Goal: Task Accomplishment & Management: Manage account settings

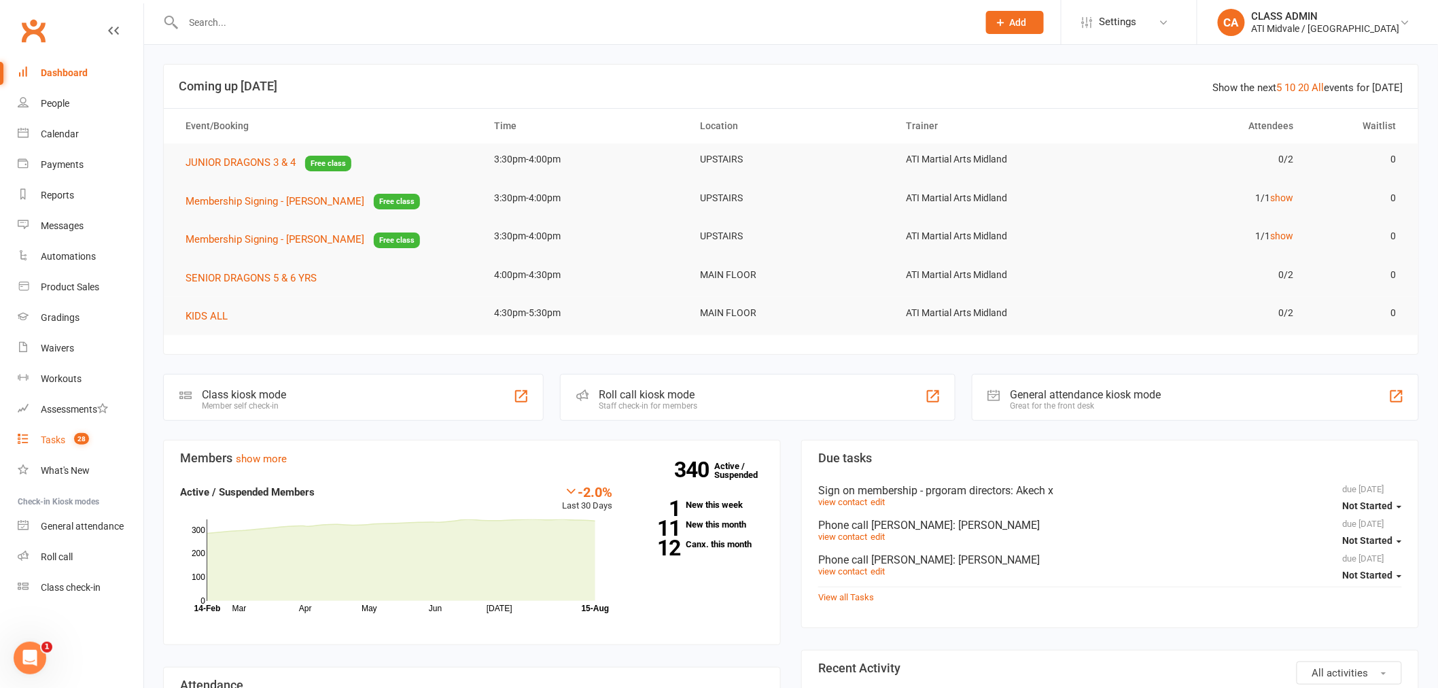
click at [56, 436] on div "Tasks" at bounding box center [53, 439] width 24 height 11
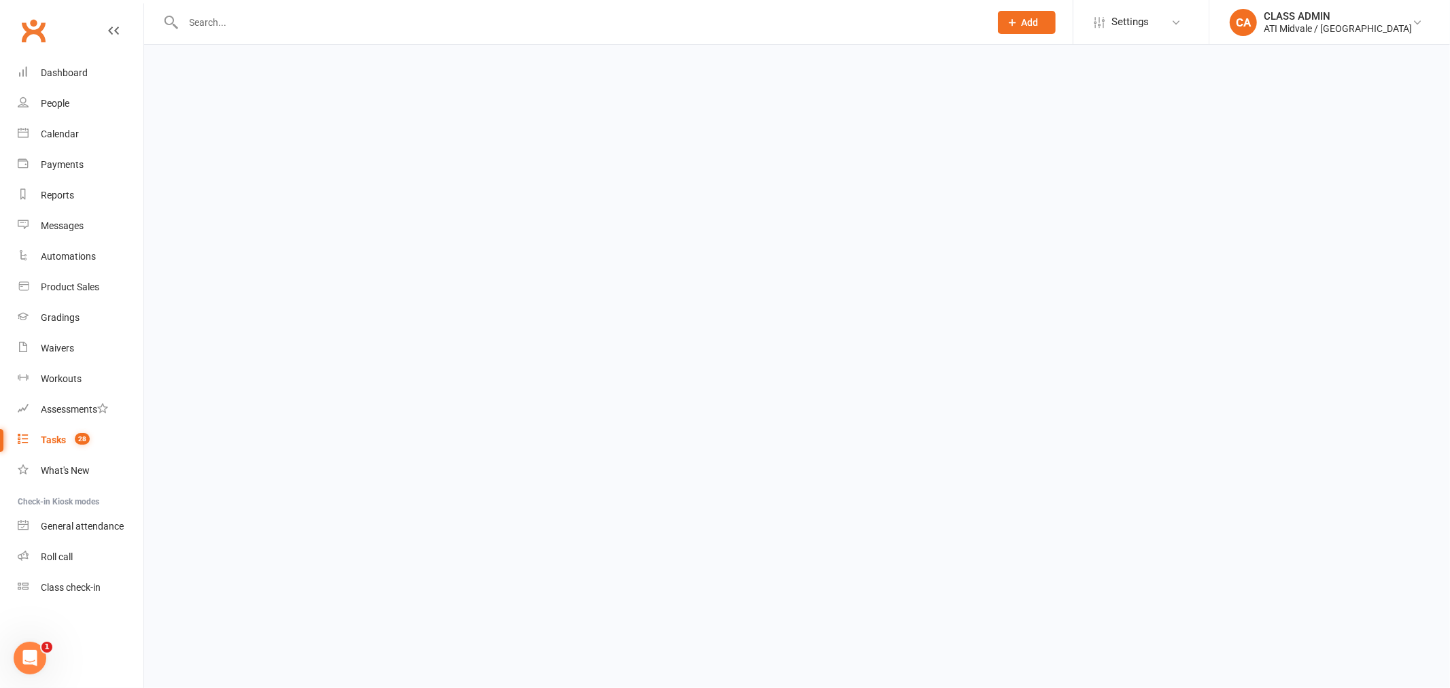
select select "incomplete"
select select "32859"
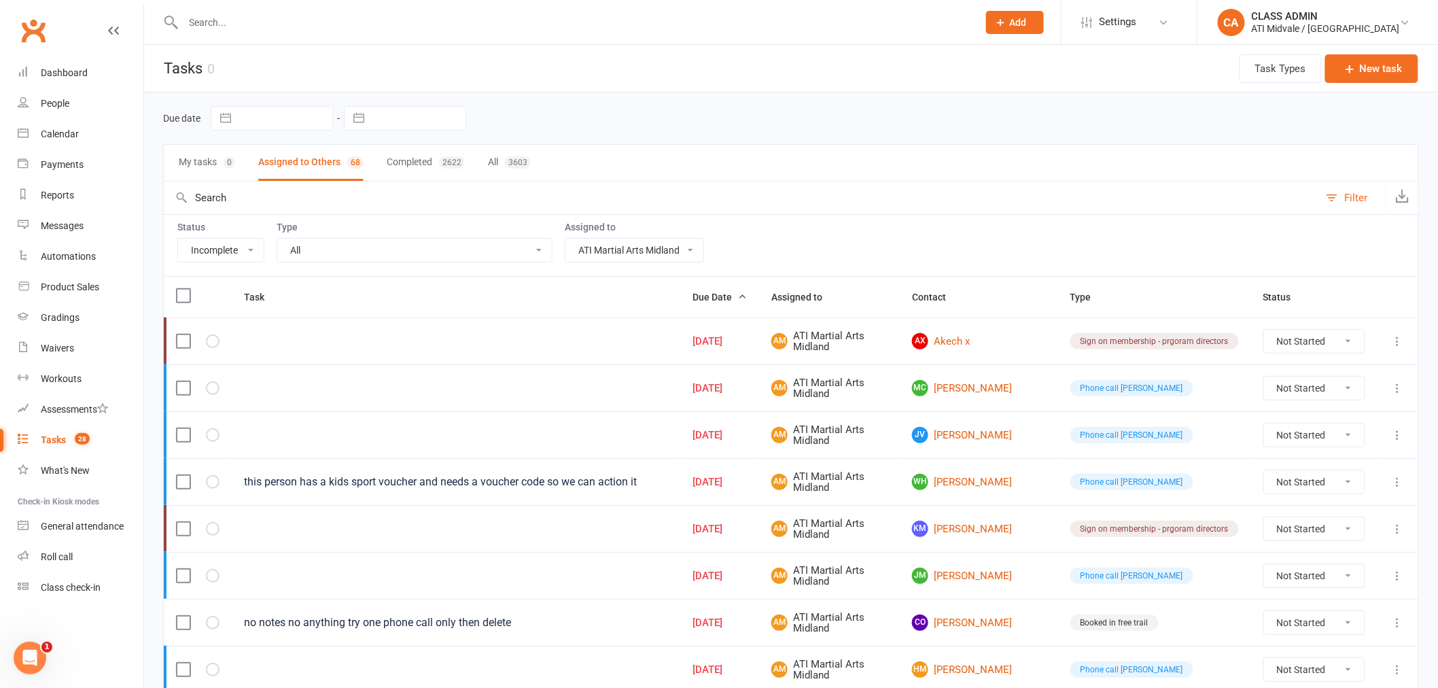
click at [603, 253] on select "All Me All other users Accounts Department ATI Martial Arts Midland FRONT DESK" at bounding box center [634, 250] width 138 height 23
click at [470, 249] on select "All Add info to task Automatic renewal checking Booked in for 1st trial program…" at bounding box center [414, 250] width 275 height 23
select select "15859"
click at [277, 240] on select "All Add info to task Automatic renewal checking Booked in for 1st trial program…" at bounding box center [414, 250] width 275 height 23
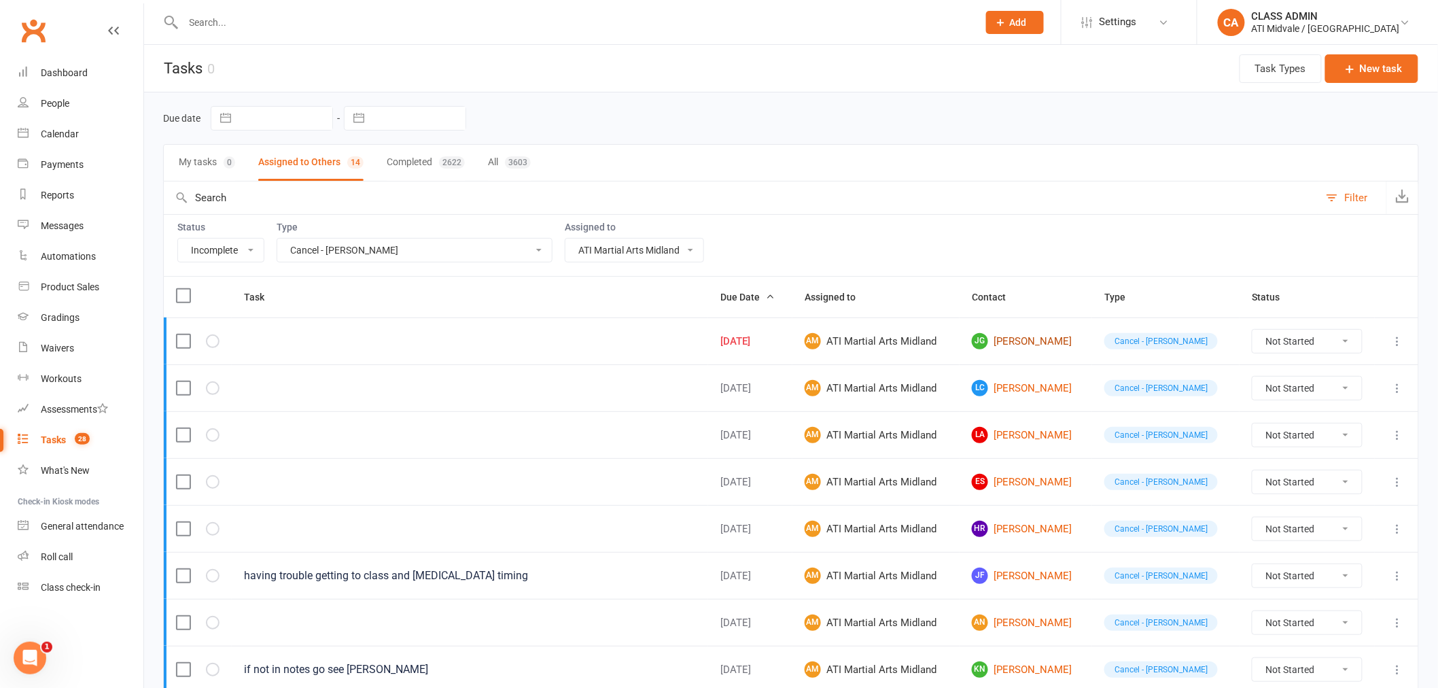
click at [1022, 343] on link "JG [PERSON_NAME]" at bounding box center [1026, 341] width 108 height 16
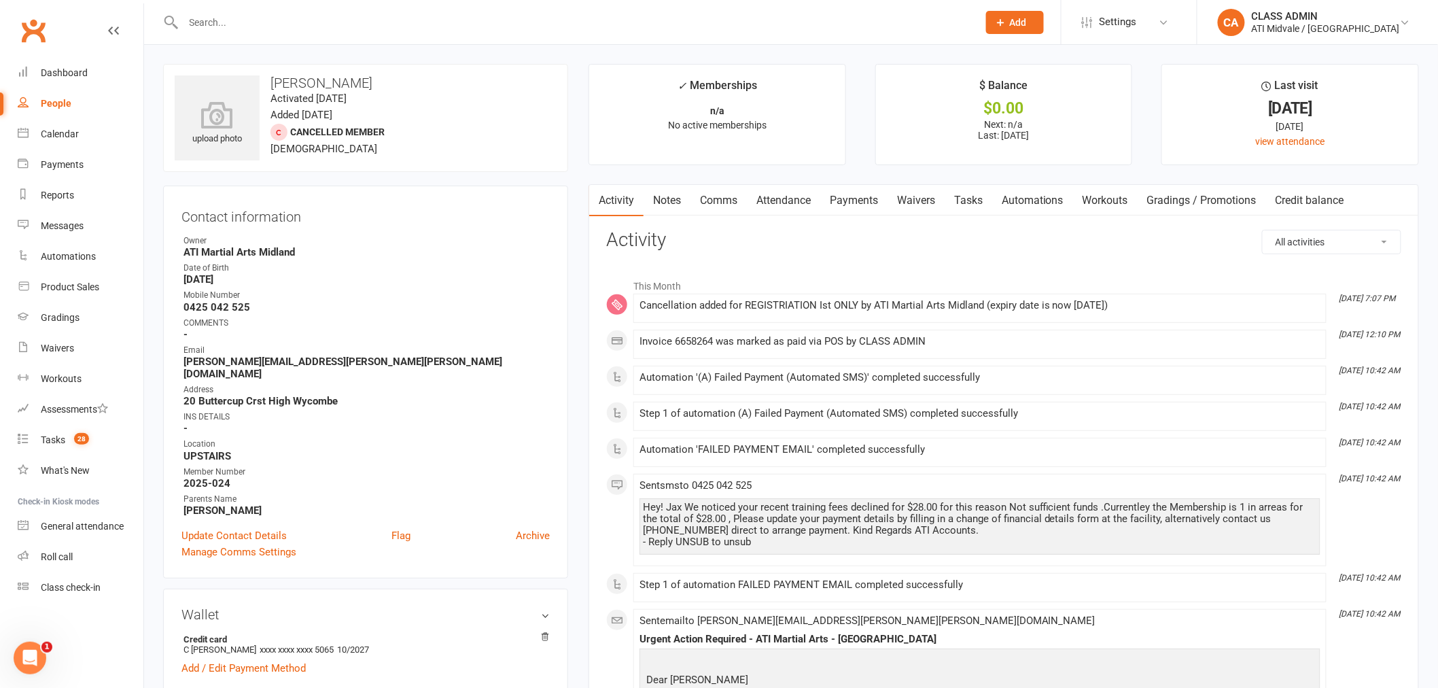
click at [973, 200] on link "Tasks" at bounding box center [969, 200] width 48 height 31
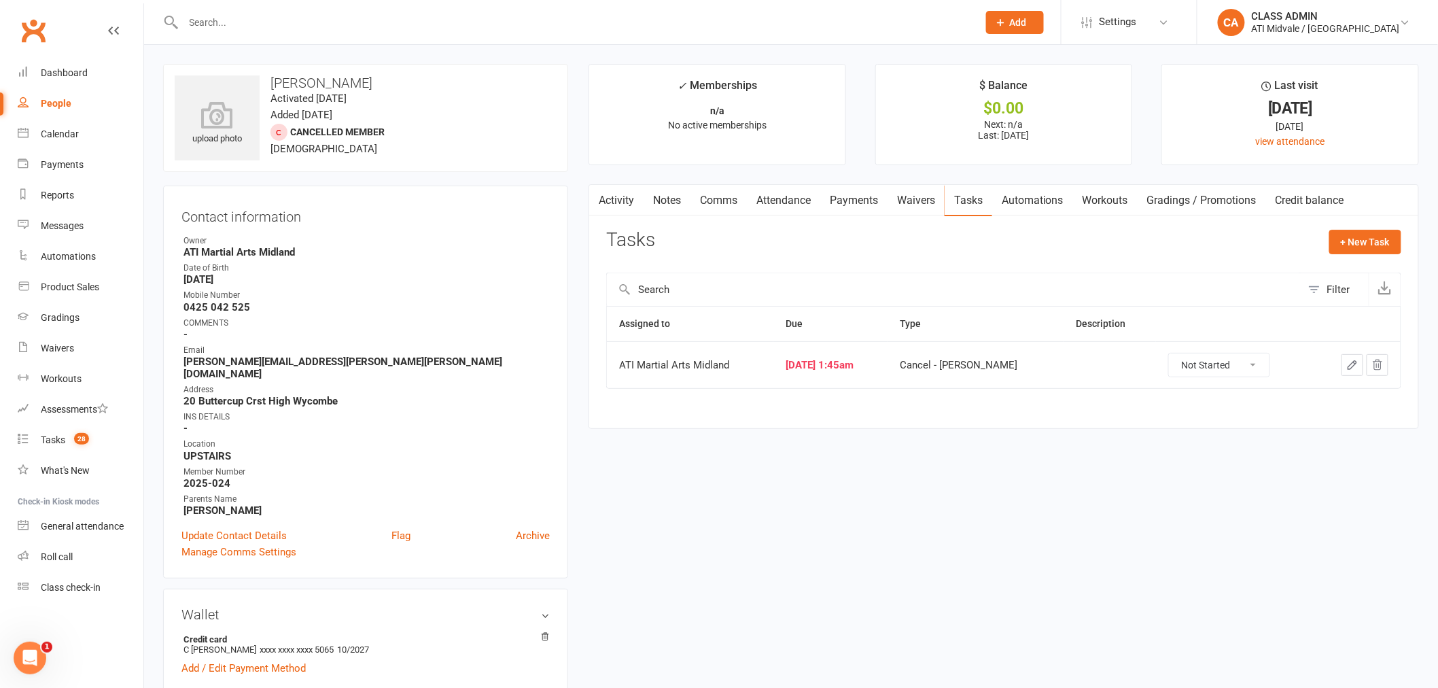
click at [1351, 364] on icon "button" at bounding box center [1352, 365] width 12 height 12
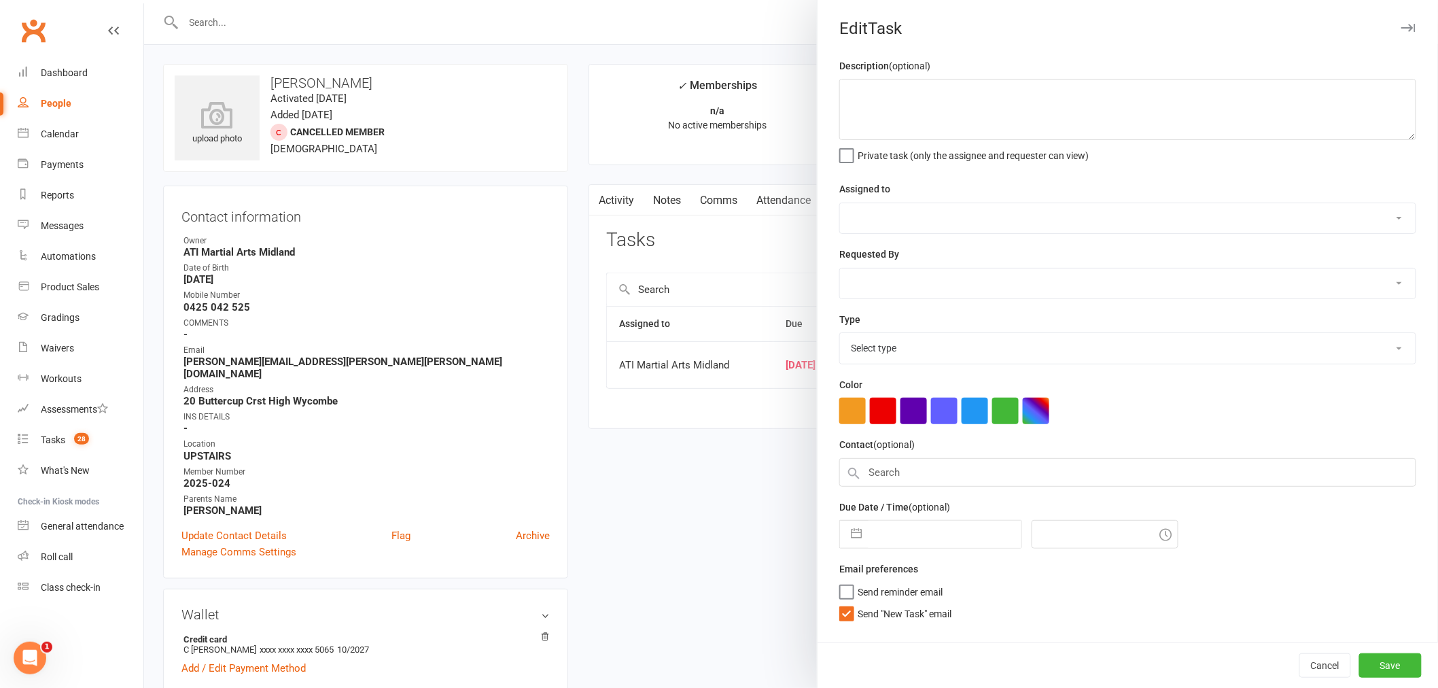
select select "32859"
select select "4288"
type input "[DATE]"
type input "1:45am"
select select "15859"
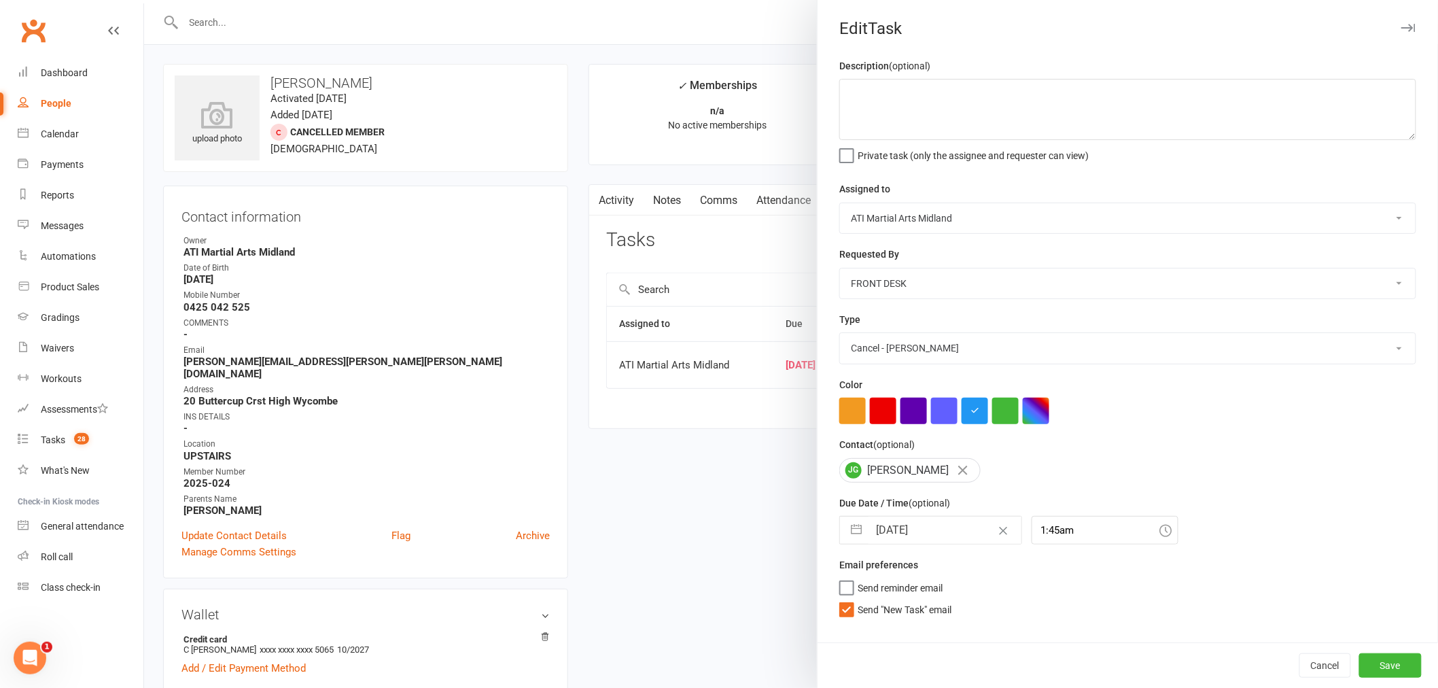
click at [1402, 24] on icon "button" at bounding box center [1409, 28] width 14 height 8
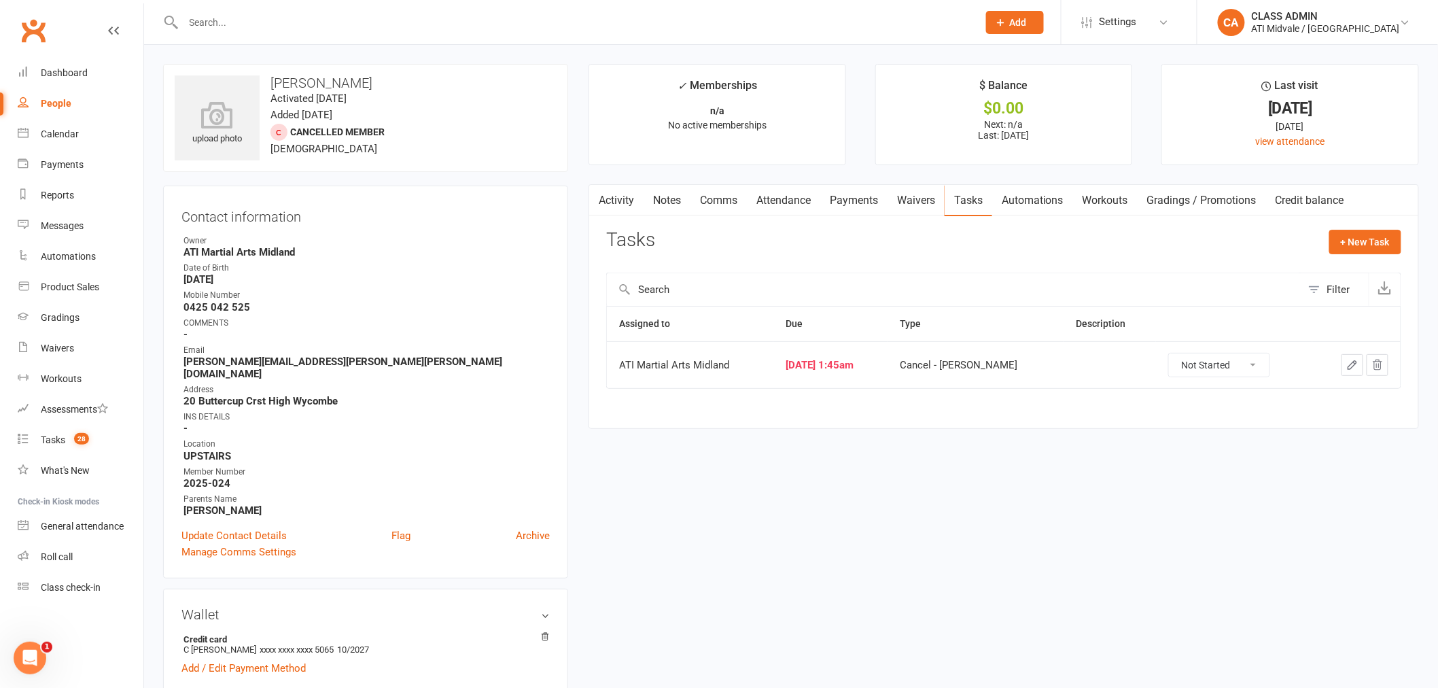
click at [1228, 368] on select "Not Started In Progress Waiting Complete" at bounding box center [1219, 364] width 101 height 23
click at [1169, 354] on select "Not Started In Progress Waiting Complete" at bounding box center [1219, 364] width 101 height 23
select select "unstarted"
click at [63, 65] on link "Dashboard" at bounding box center [81, 73] width 126 height 31
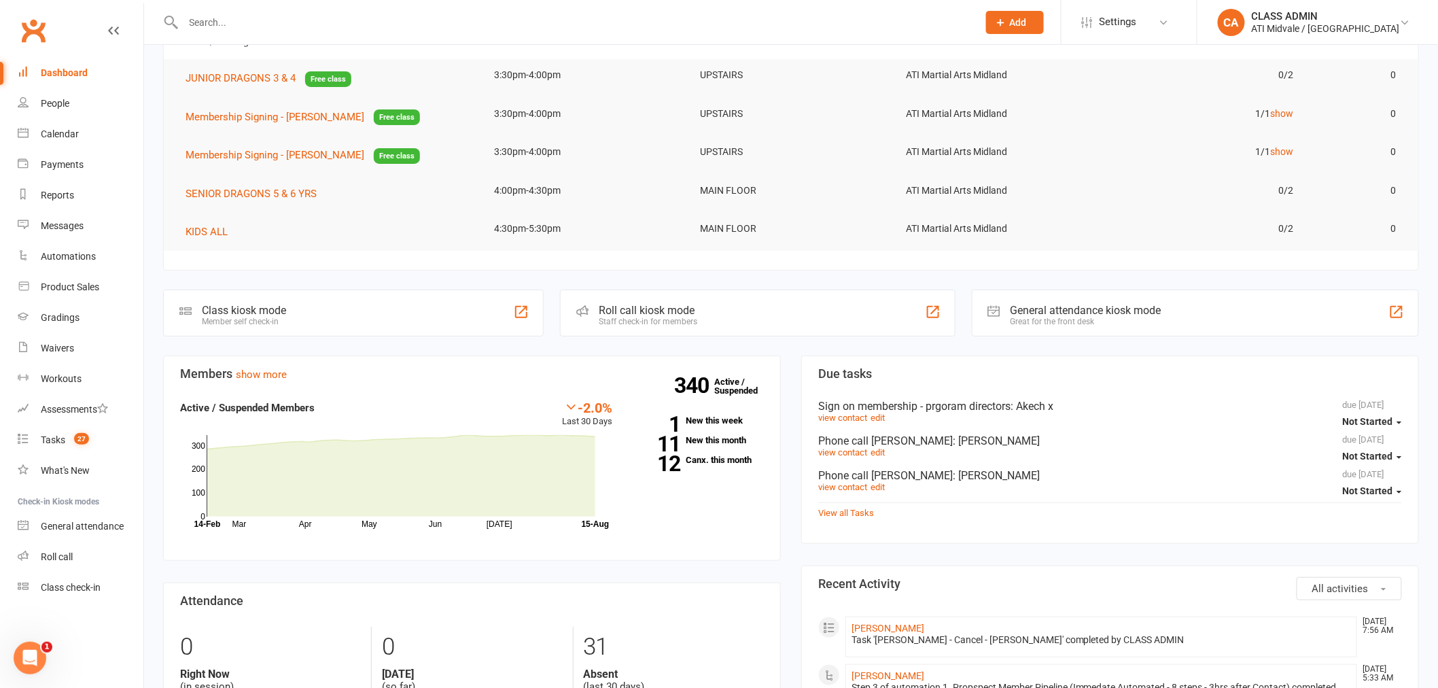
scroll to position [75, 0]
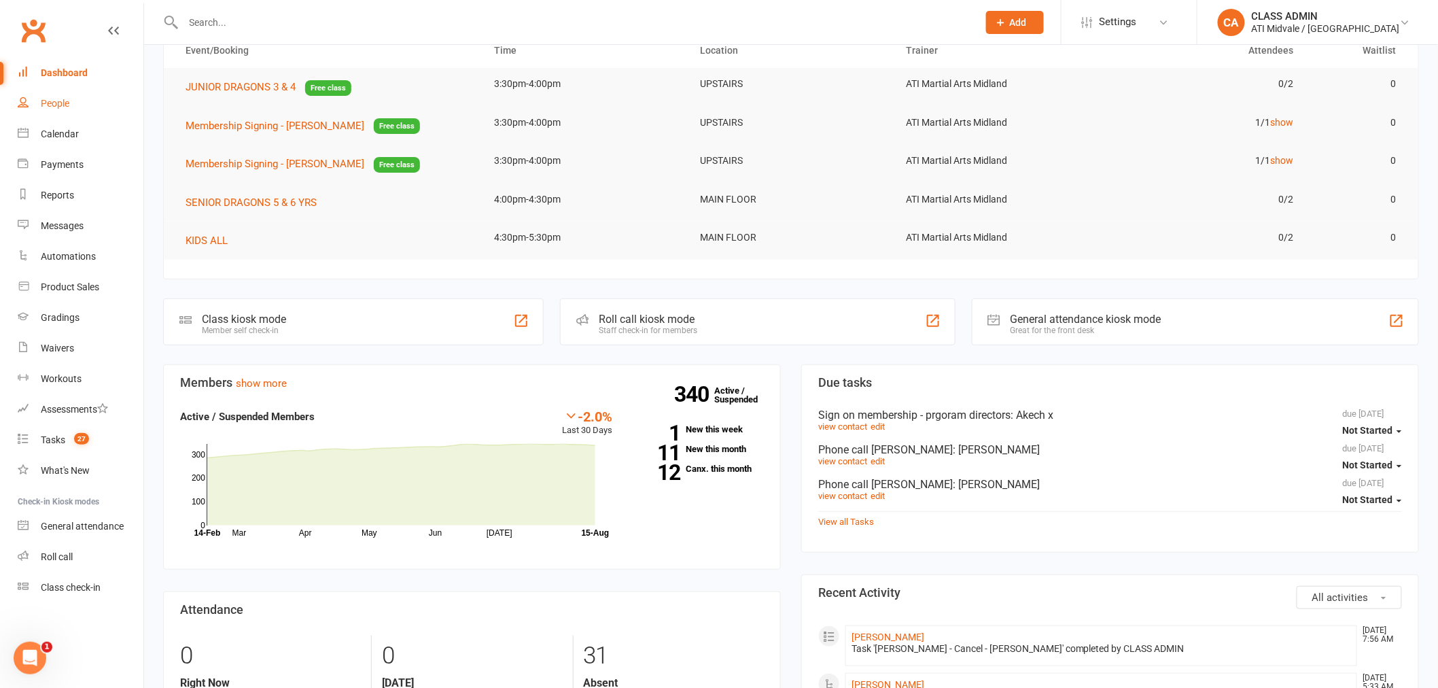
click at [56, 106] on div "People" at bounding box center [55, 103] width 29 height 11
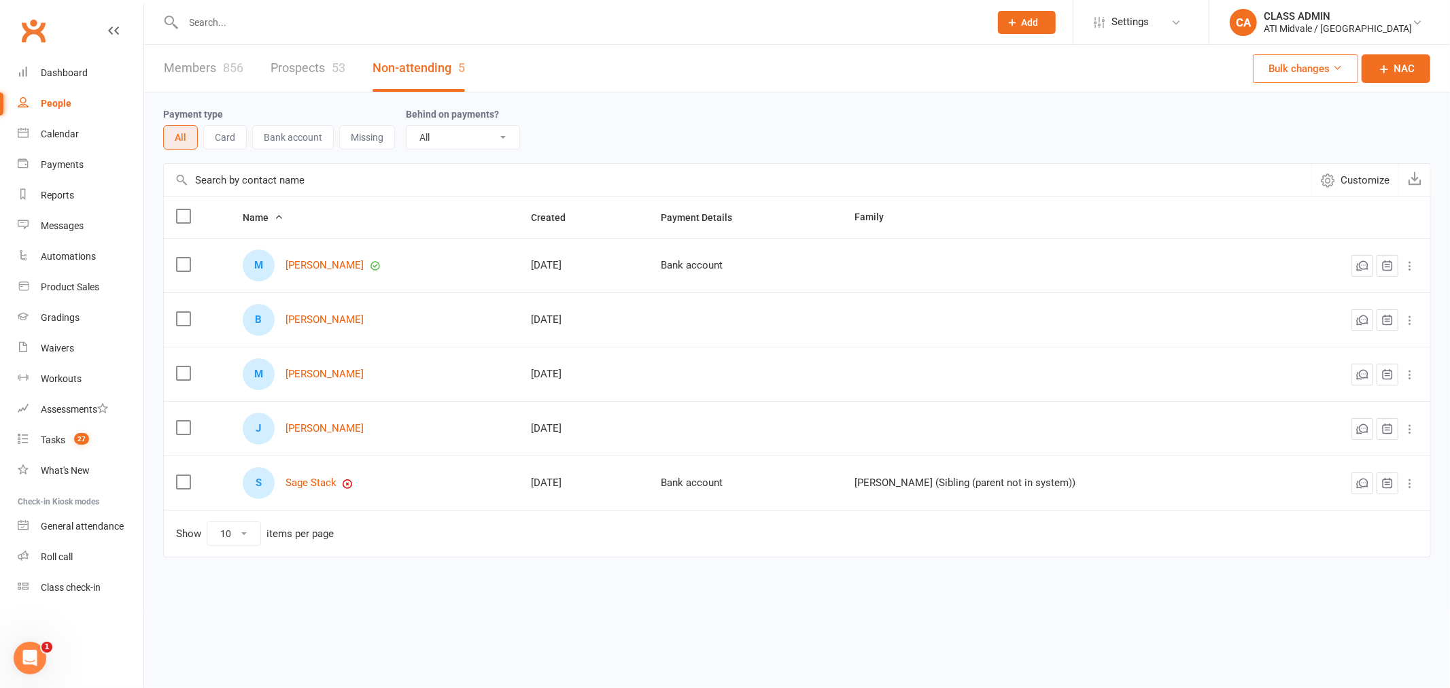
click at [297, 69] on link "Prospects 53" at bounding box center [308, 68] width 75 height 47
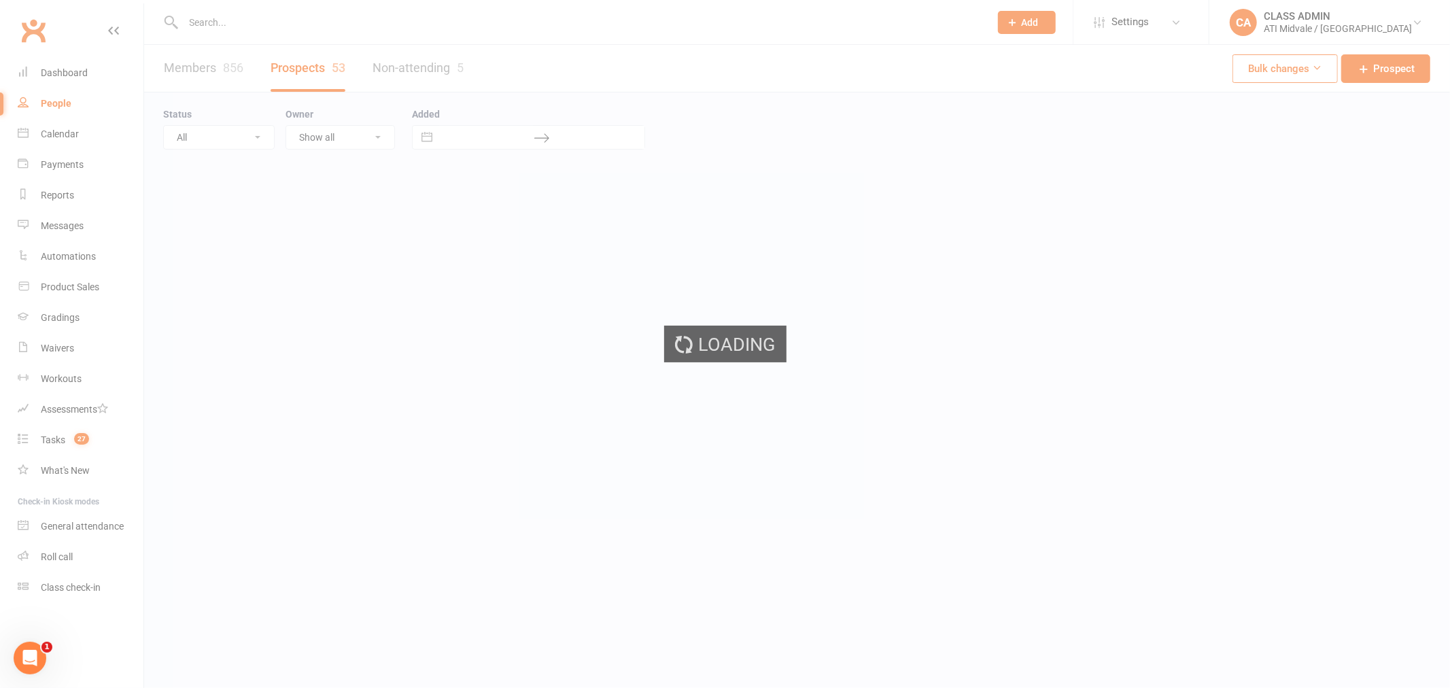
select select "100"
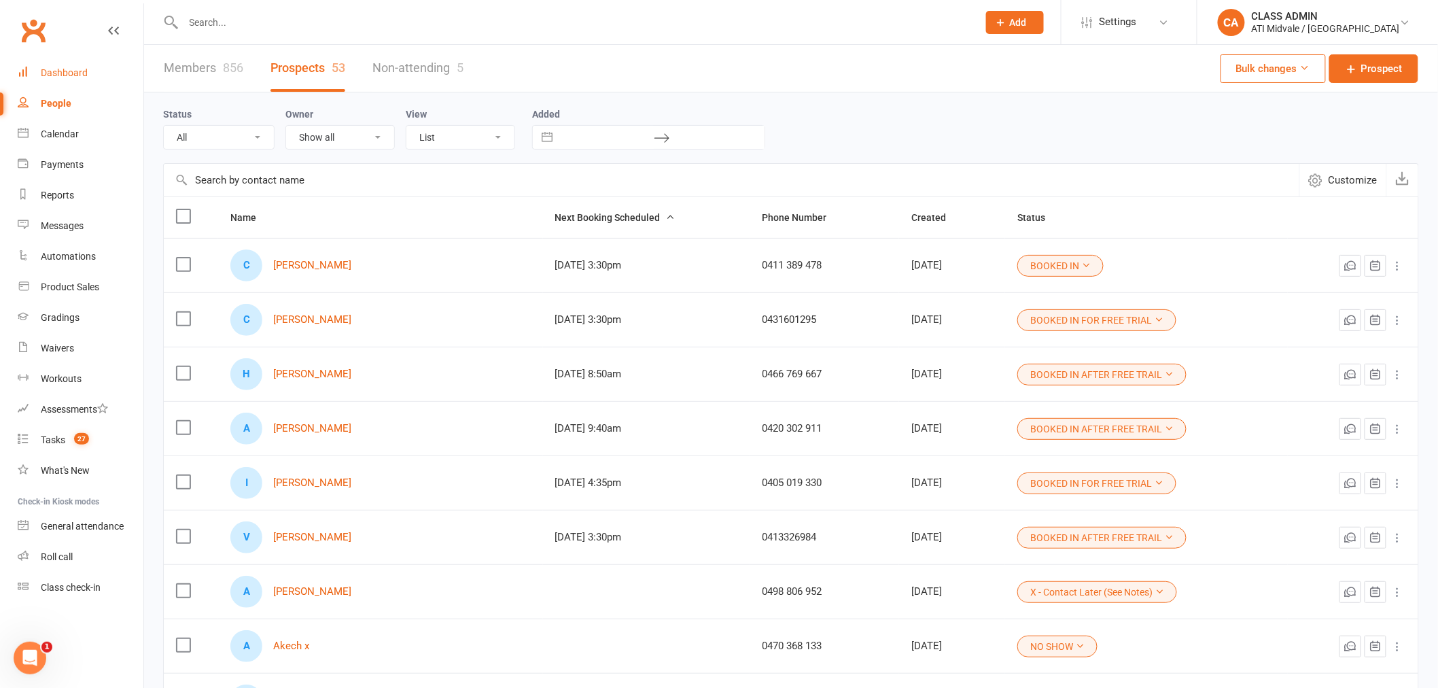
click at [54, 69] on div "Dashboard" at bounding box center [64, 72] width 47 height 11
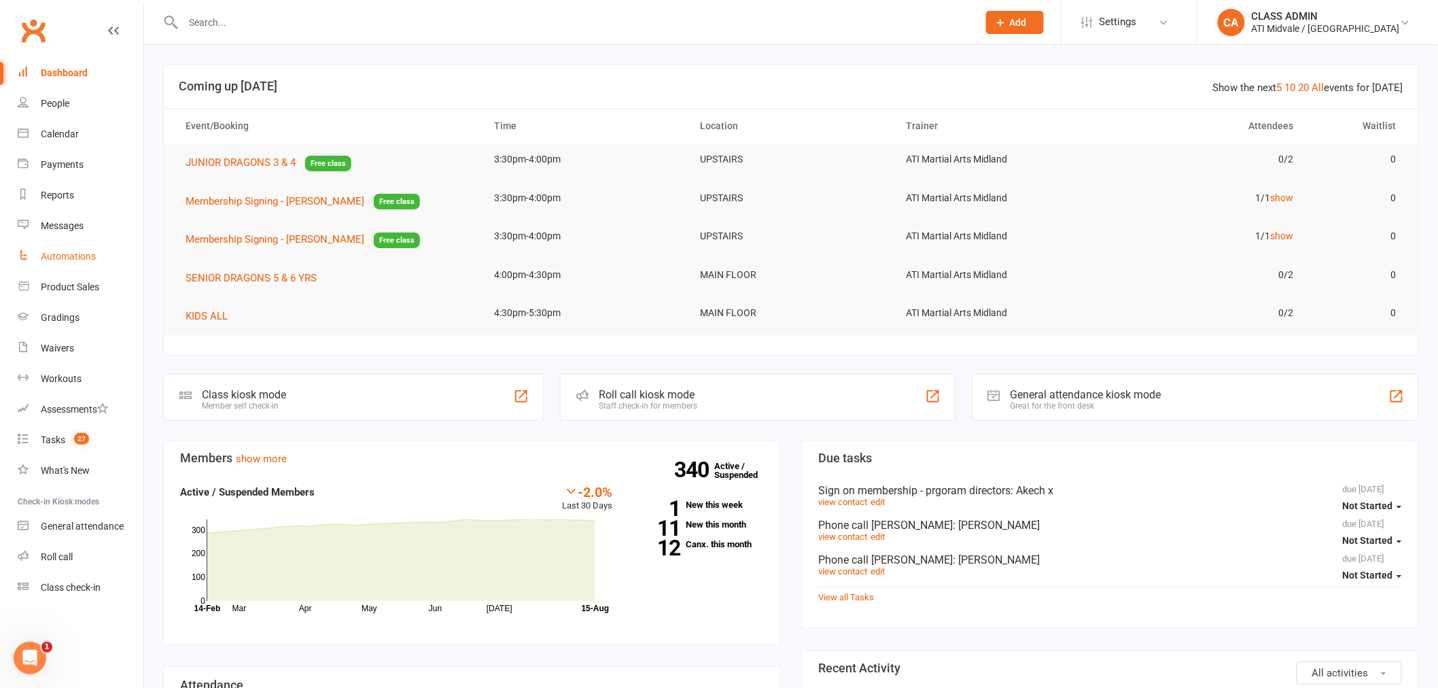
click at [58, 258] on div "Automations" at bounding box center [68, 256] width 55 height 11
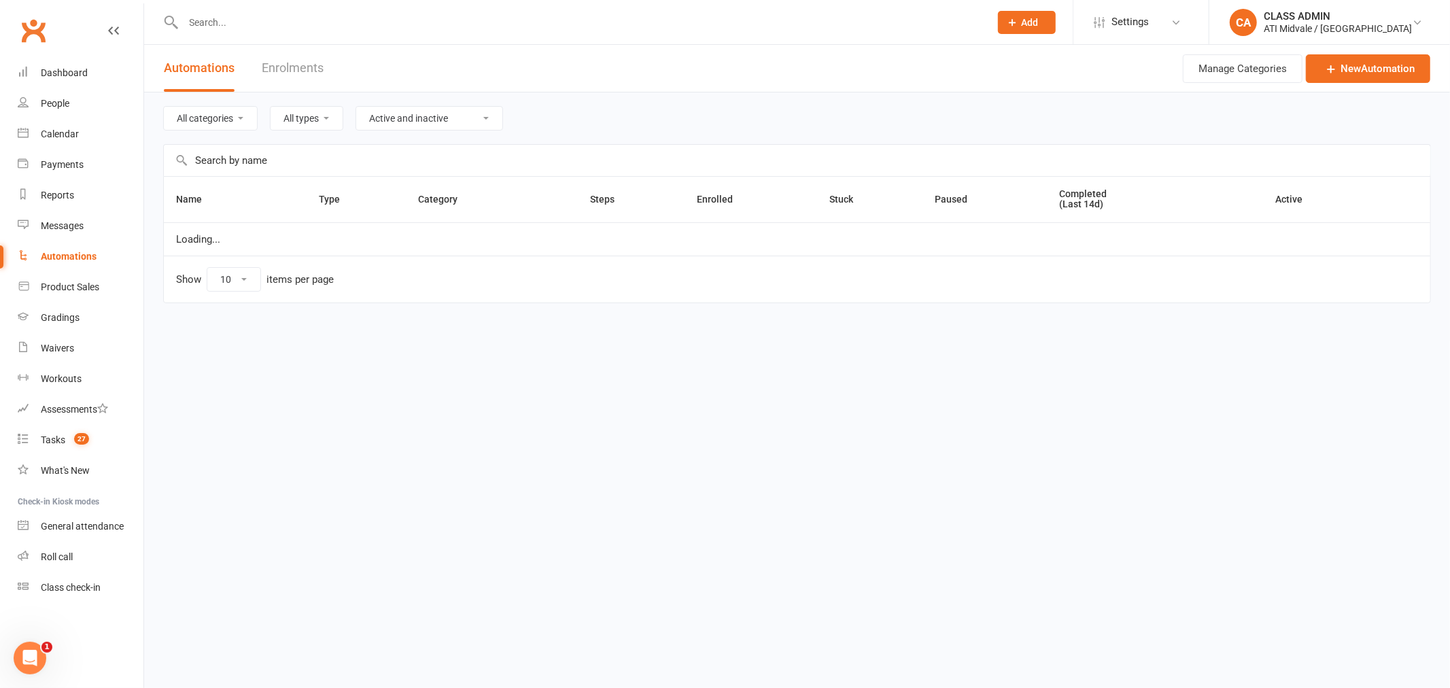
select select "100"
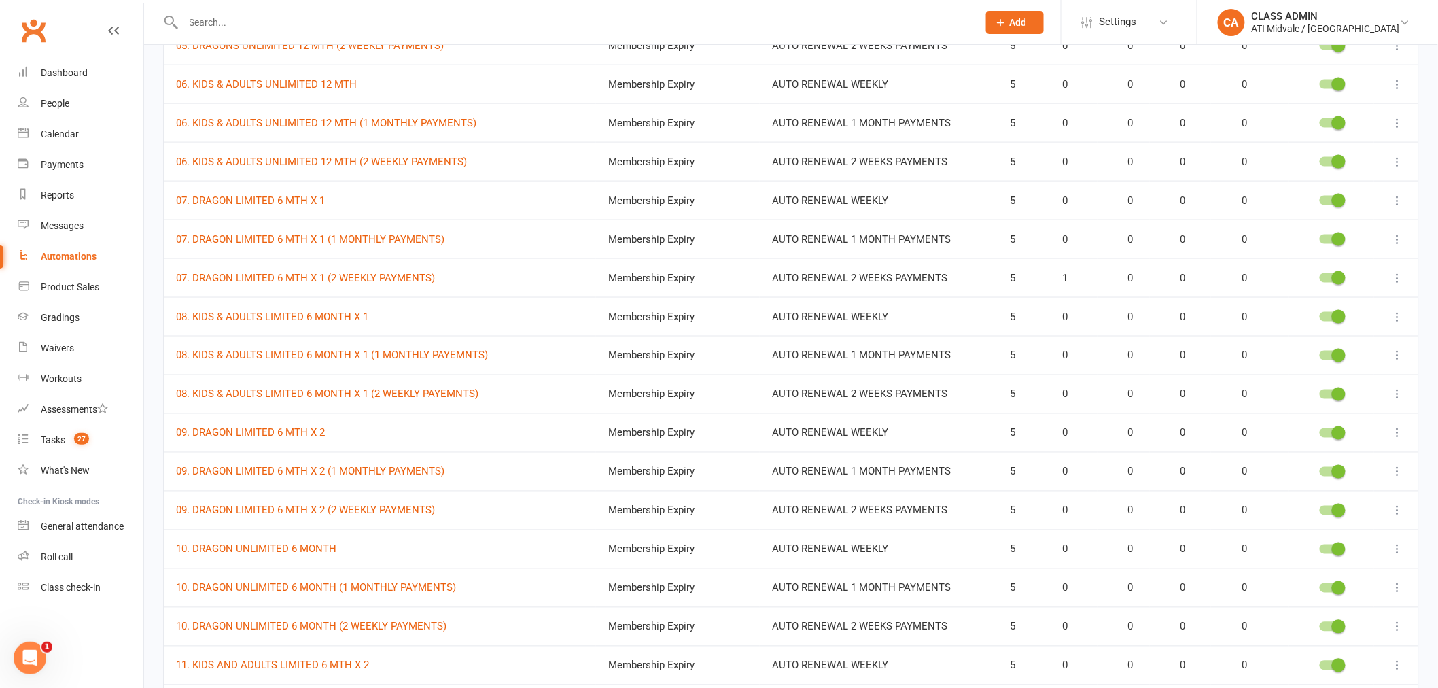
scroll to position [755, 0]
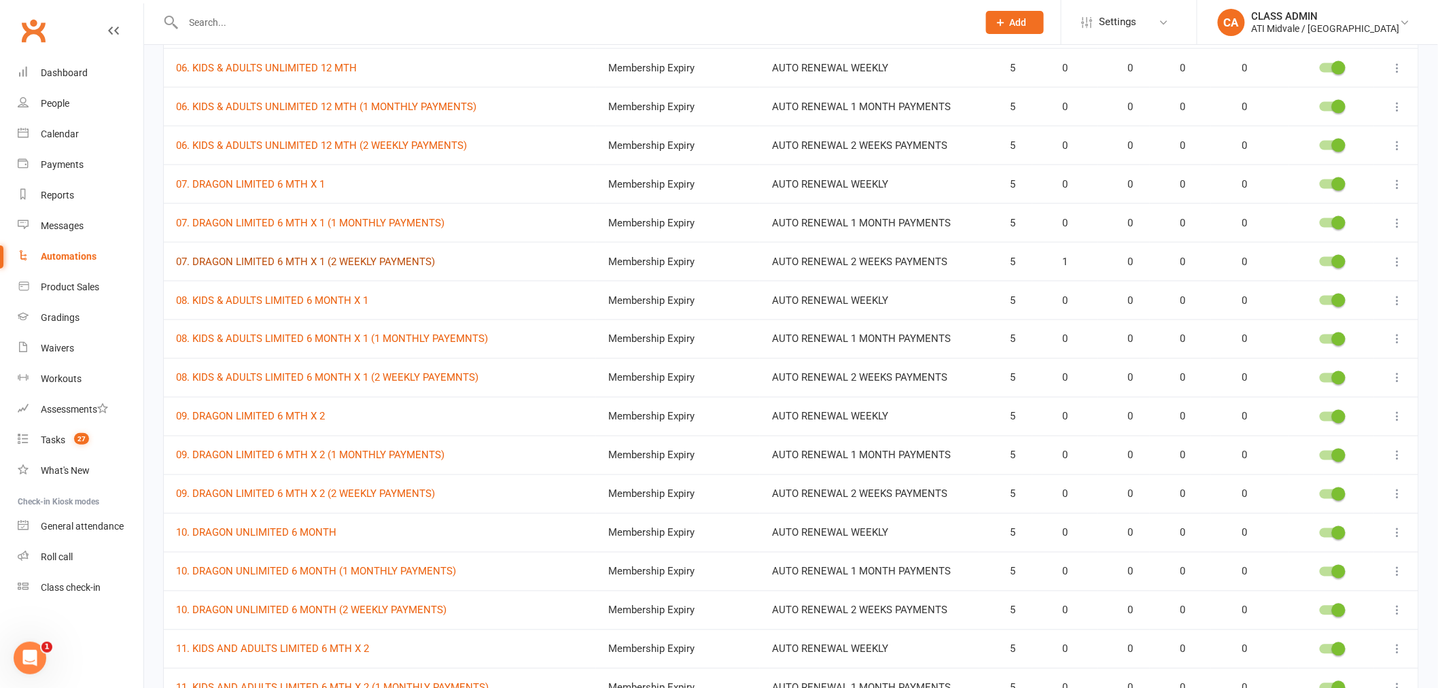
click at [402, 264] on link "07. DRAGON LIMITED 6 MTH X 1 (2 WEEKLY PAYMENTS)" at bounding box center [305, 262] width 259 height 12
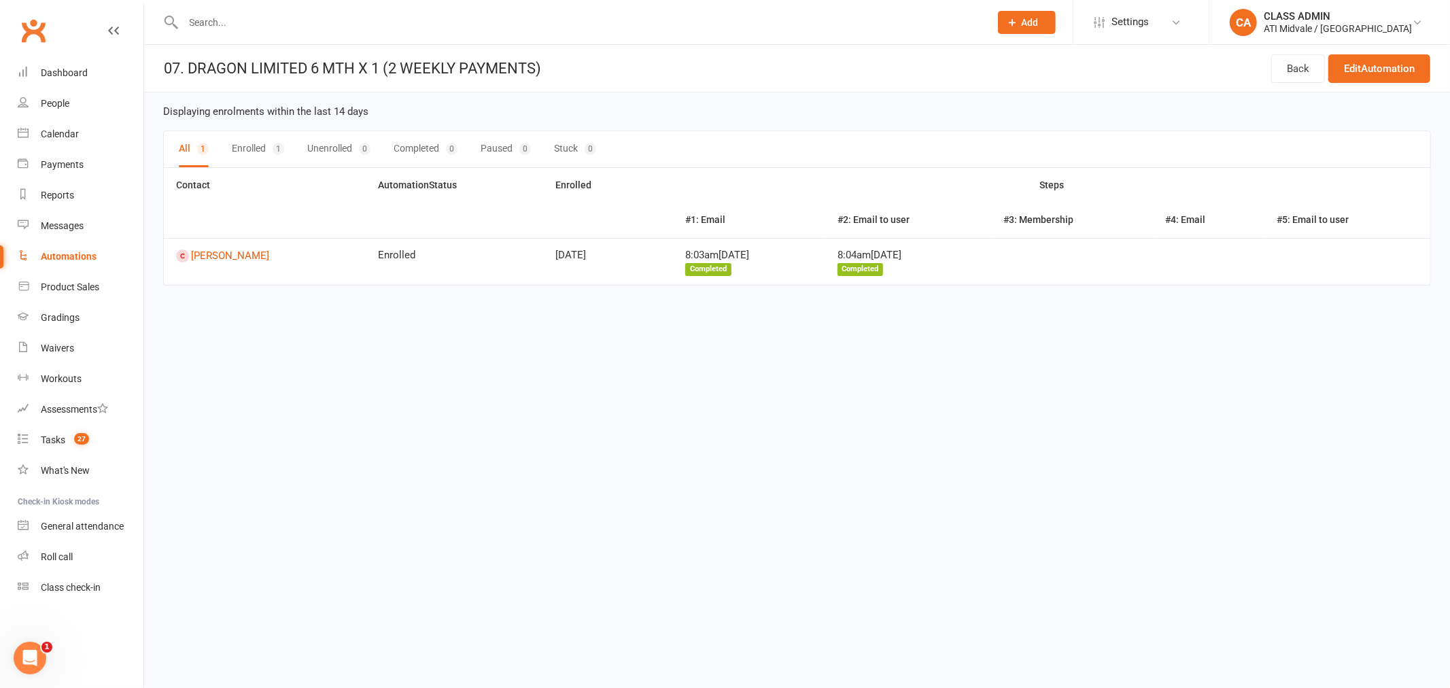
select select "100"
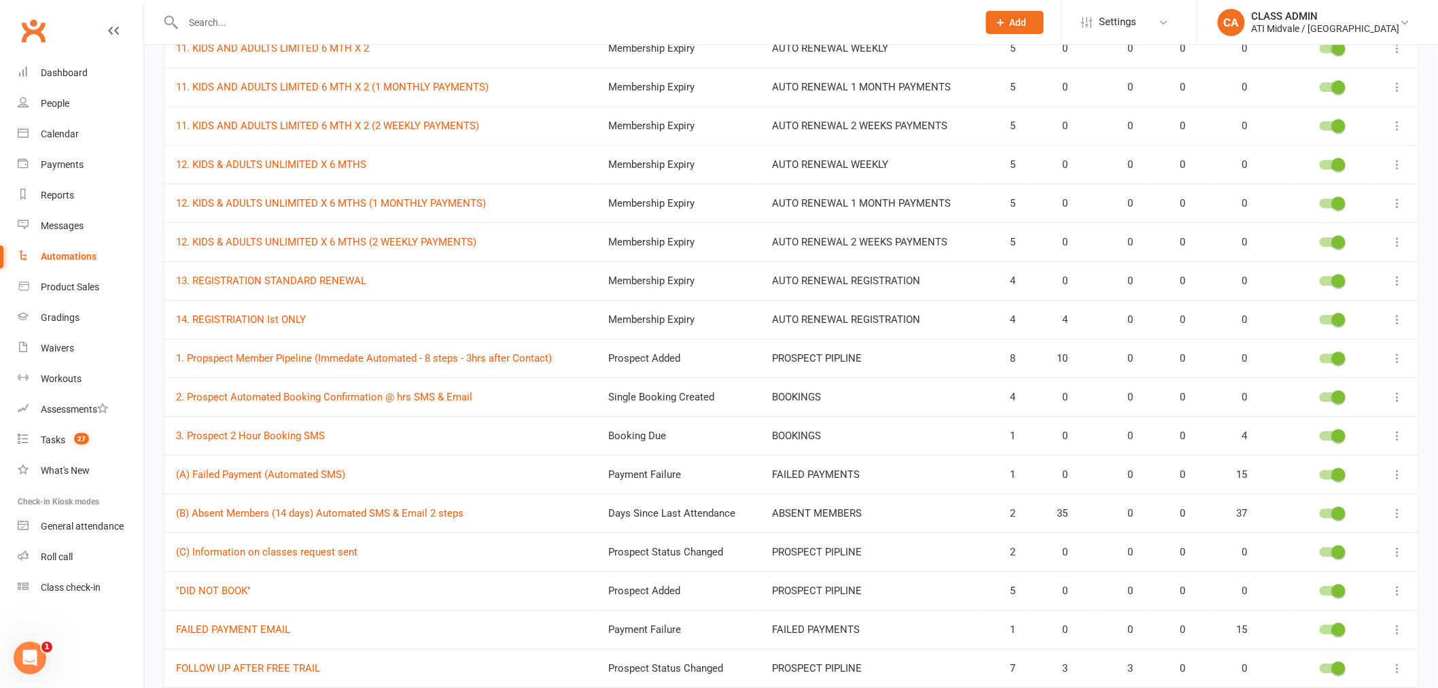
scroll to position [1359, 0]
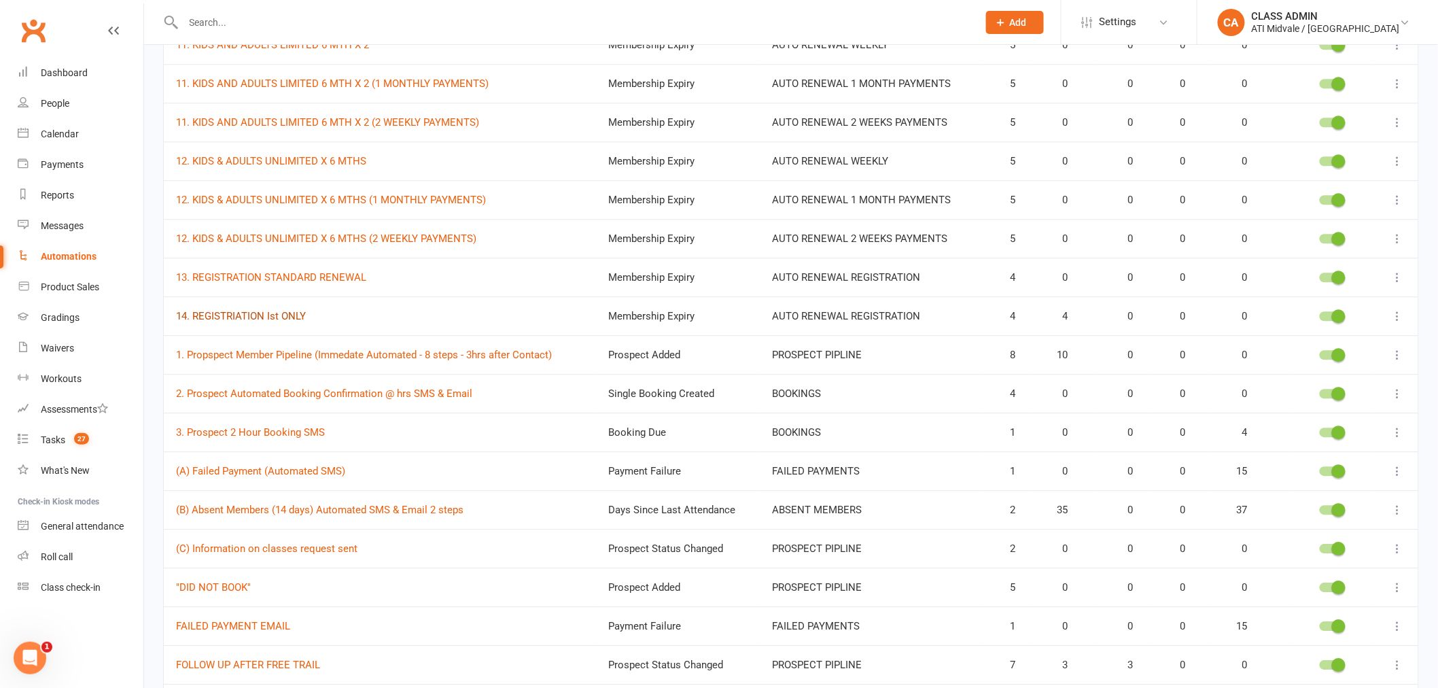
click at [247, 318] on link "14. REGISTRIATION Ist ONLY" at bounding box center [241, 316] width 130 height 12
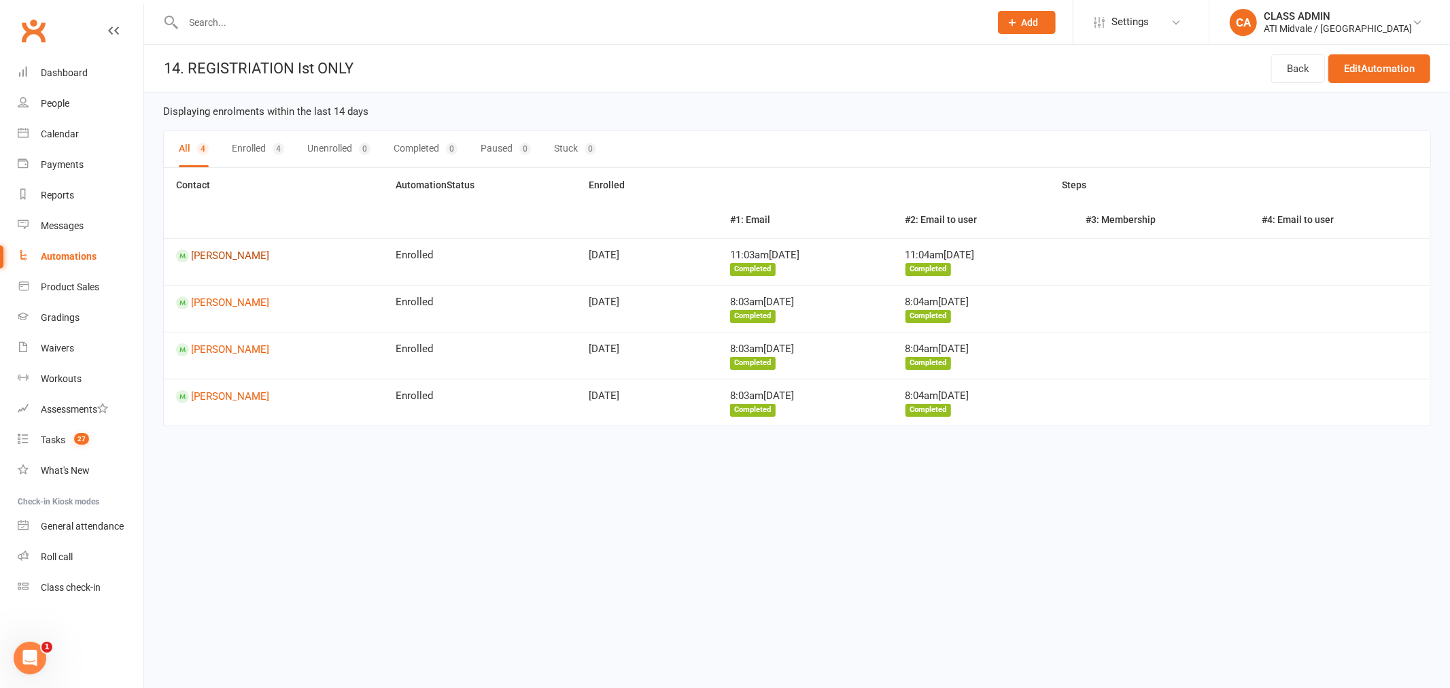
click at [234, 257] on link "Stevie Nicoll" at bounding box center [273, 255] width 195 height 13
click at [220, 297] on link "Aleeza Haroon" at bounding box center [273, 302] width 195 height 13
click at [229, 351] on link "[PERSON_NAME]" at bounding box center [273, 349] width 195 height 13
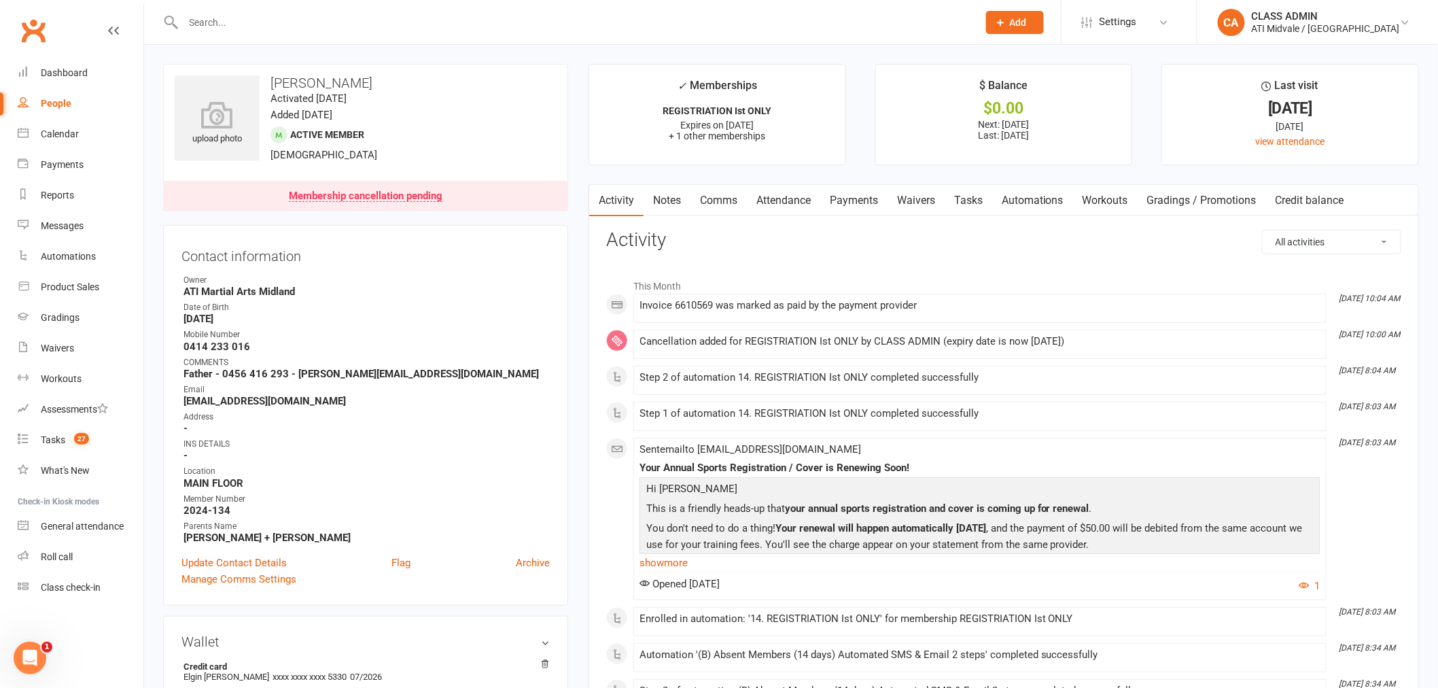
click at [981, 197] on link "Tasks" at bounding box center [969, 200] width 48 height 31
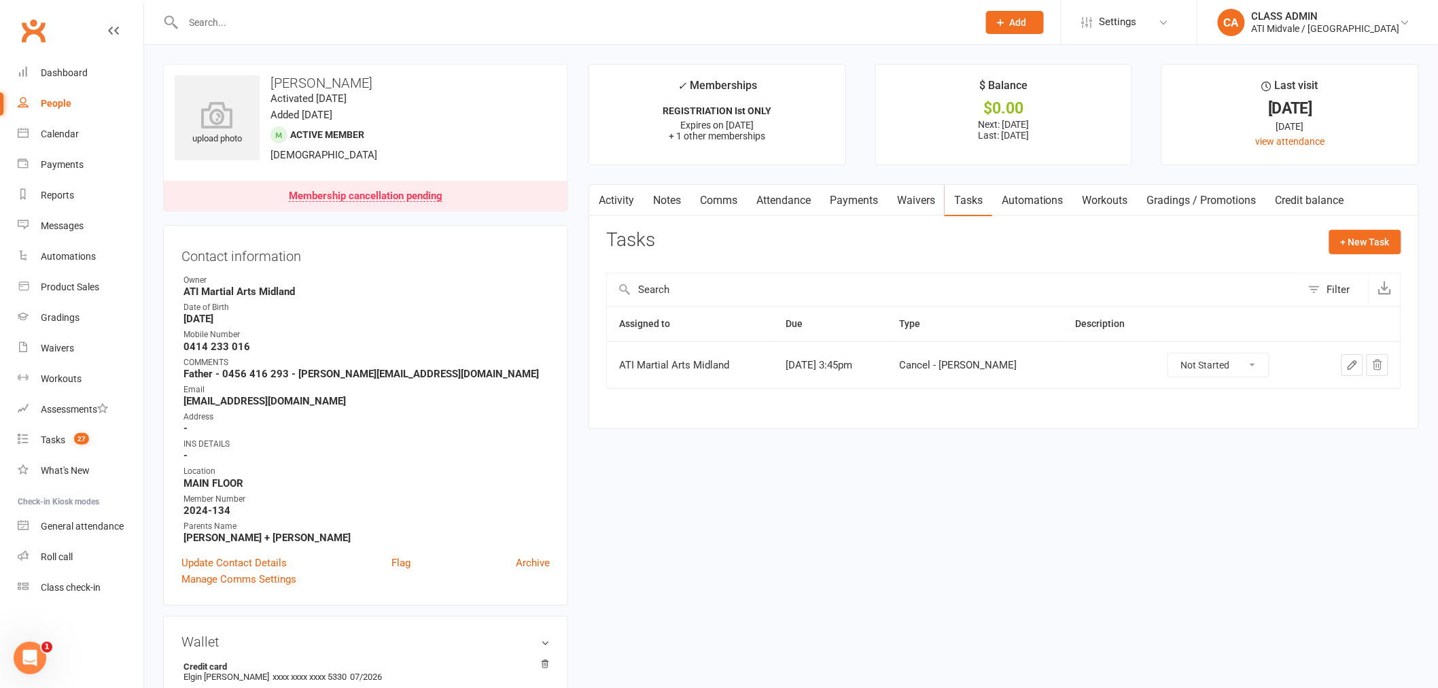
scroll to position [75, 0]
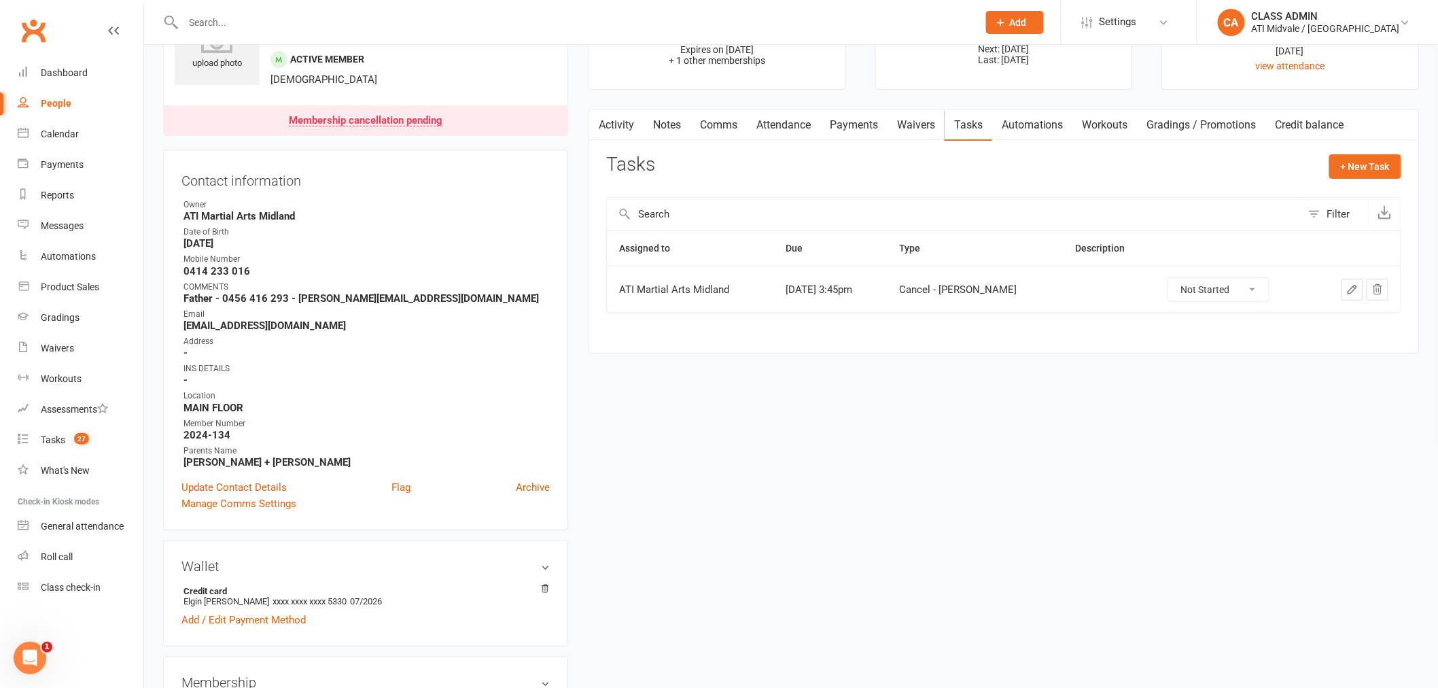
click at [680, 124] on link "Notes" at bounding box center [667, 124] width 47 height 31
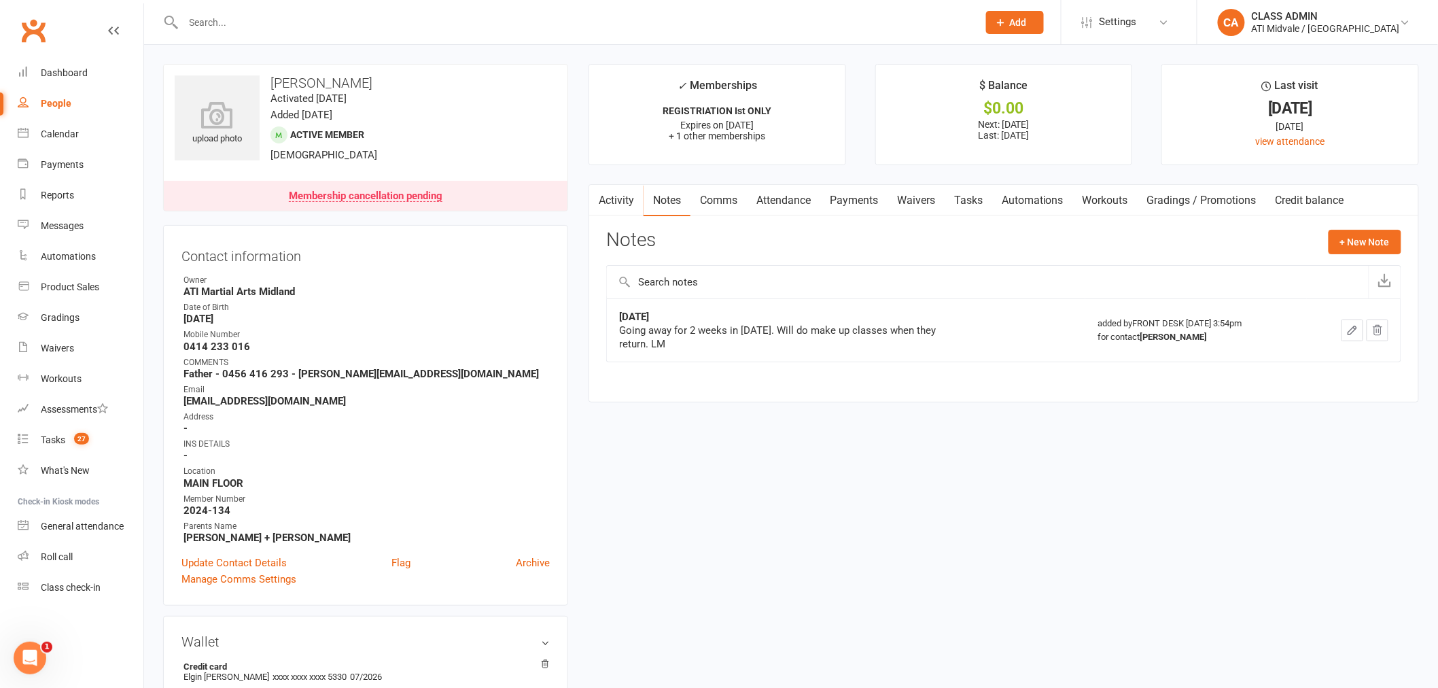
click at [1043, 203] on link "Automations" at bounding box center [1032, 200] width 81 height 31
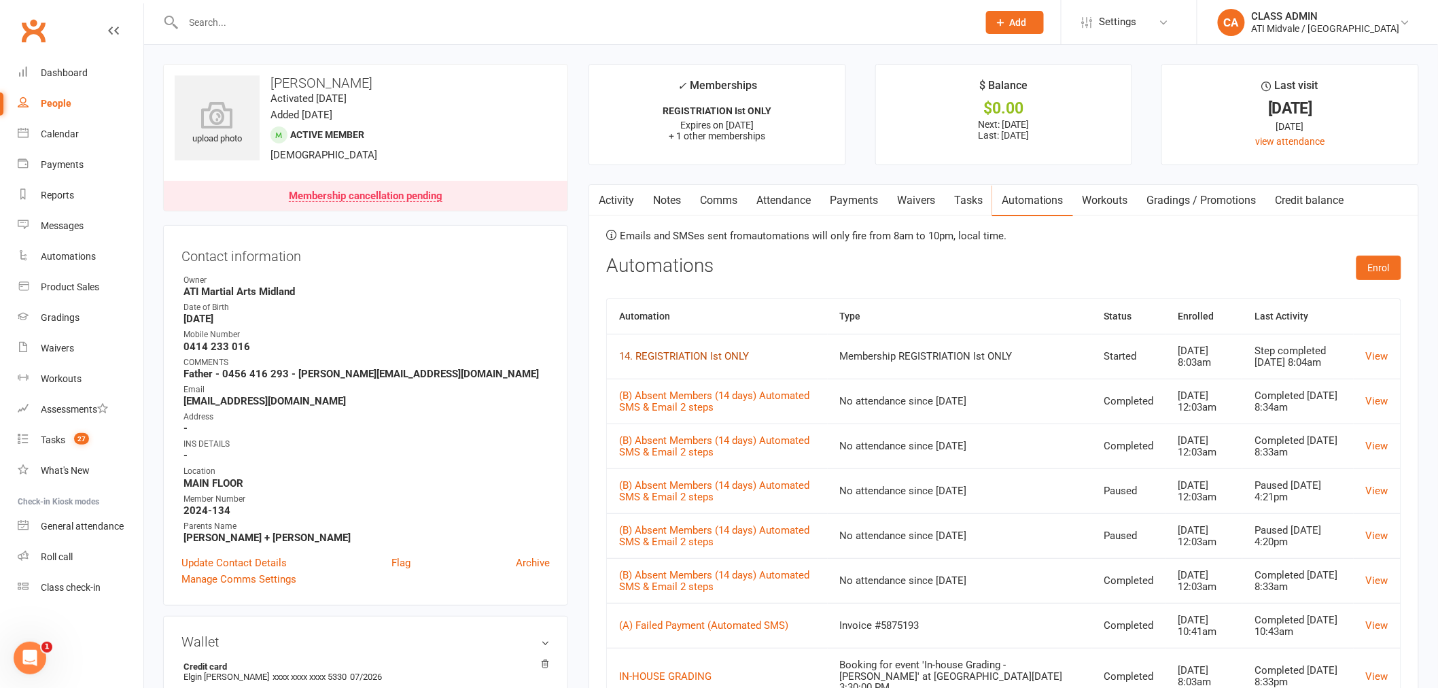
click at [701, 353] on link "14. REGISTRIATION Ist ONLY" at bounding box center [684, 356] width 130 height 12
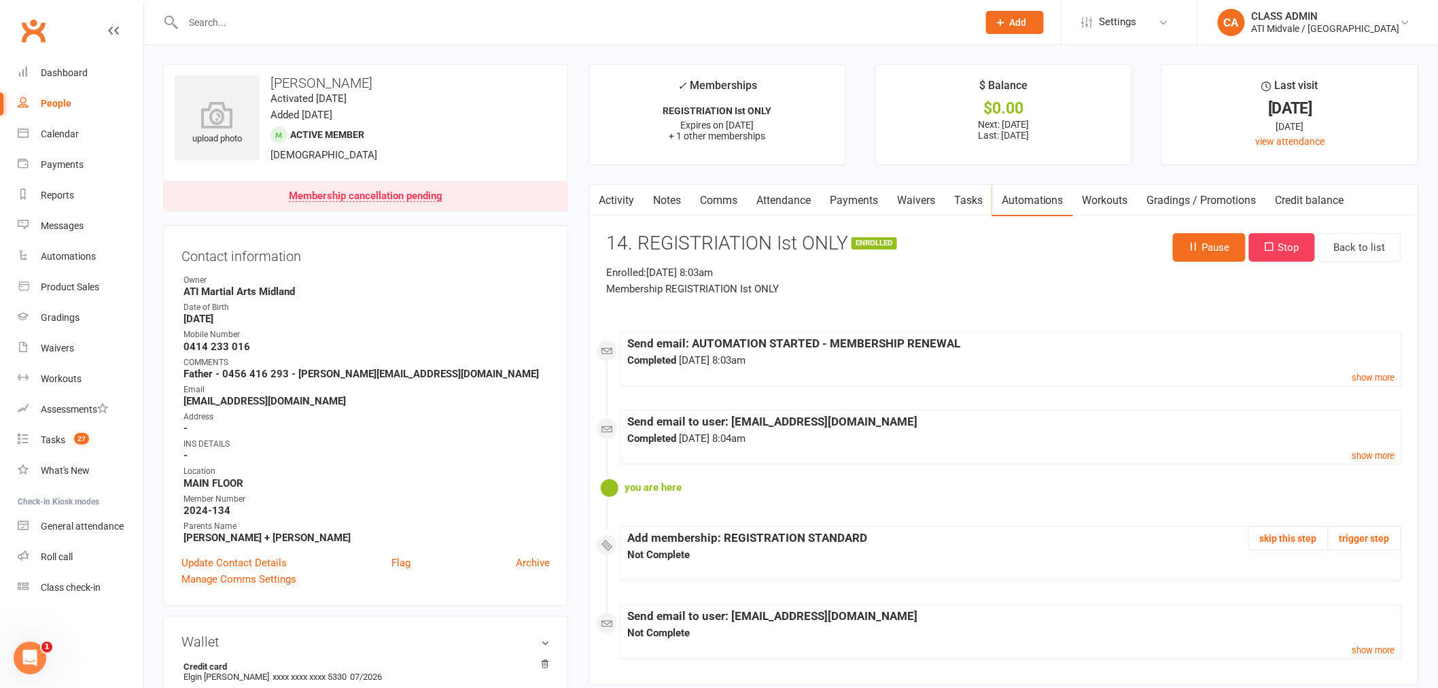
click at [607, 195] on link "Activity" at bounding box center [616, 200] width 54 height 31
